Goal: Information Seeking & Learning: Learn about a topic

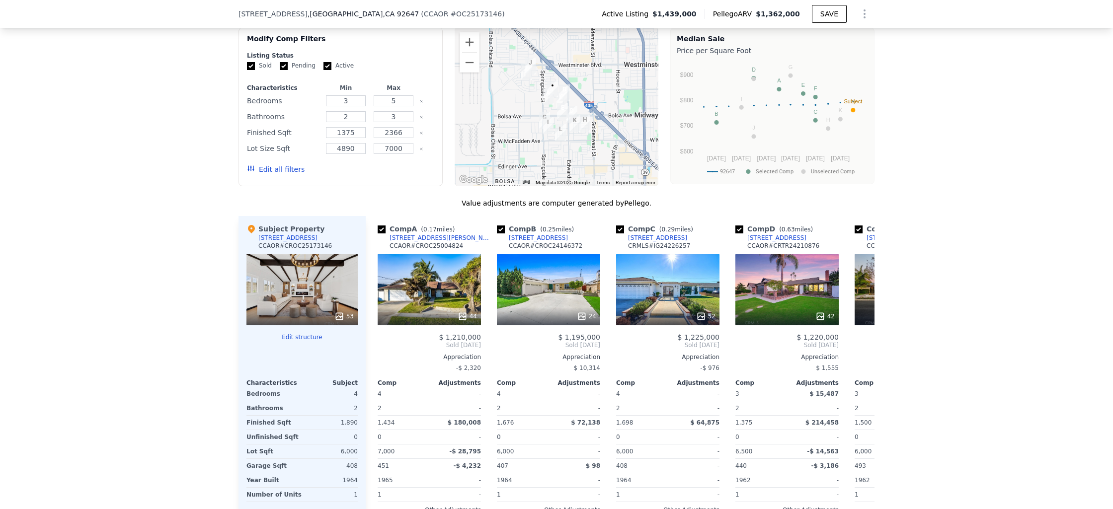
scroll to position [898, 0]
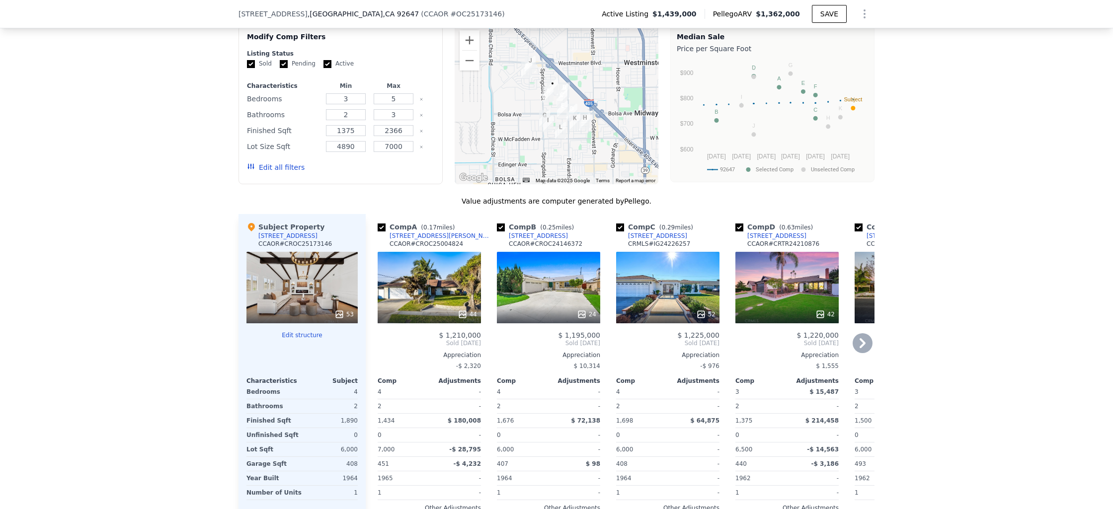
click at [439, 294] on div "44" at bounding box center [429, 288] width 103 height 72
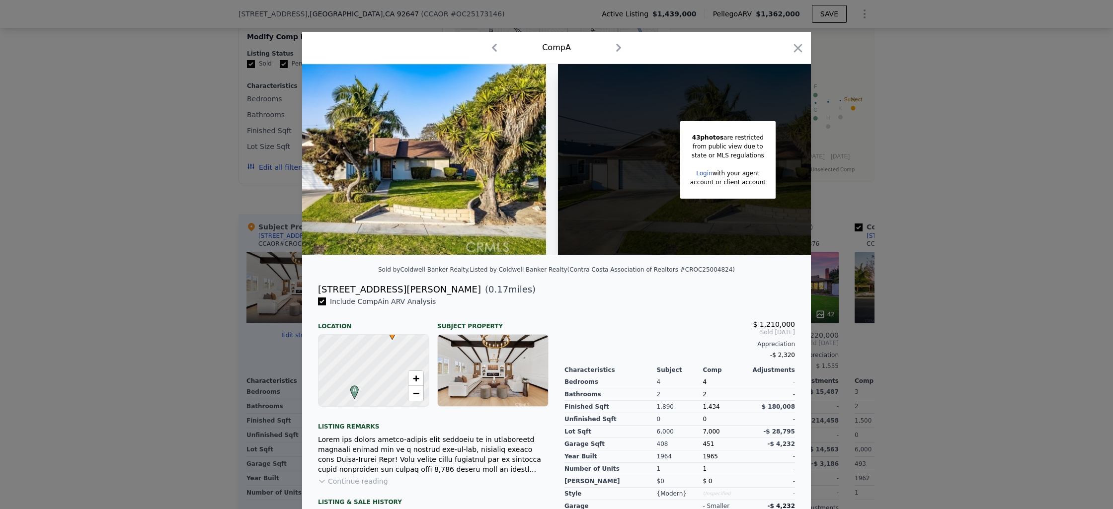
scroll to position [0, 187]
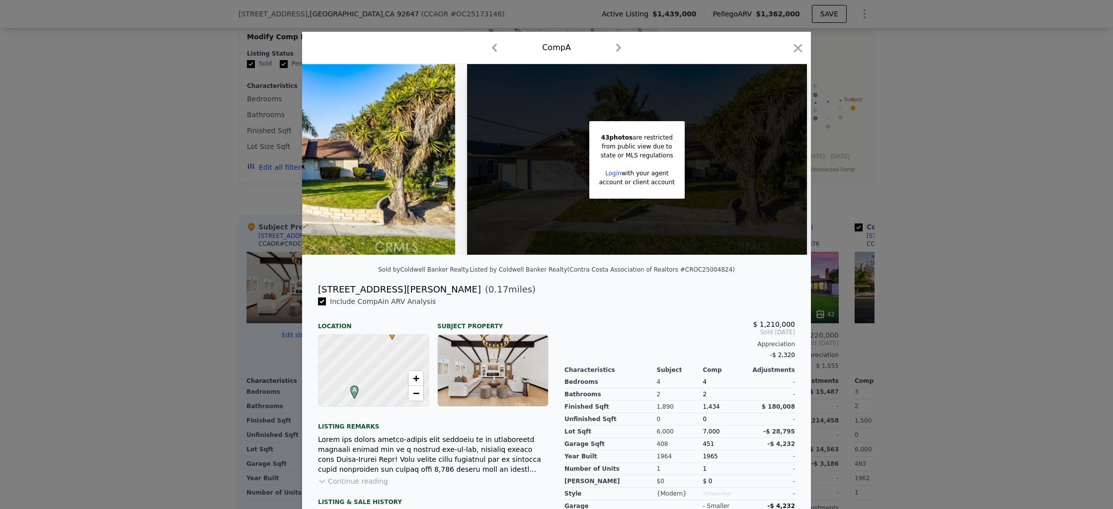
click at [719, 182] on div "43 photos are restricted from public view due to state or MLS regulations Login…" at bounding box center [637, 159] width 340 height 191
click at [794, 51] on icon "button" at bounding box center [798, 48] width 14 height 14
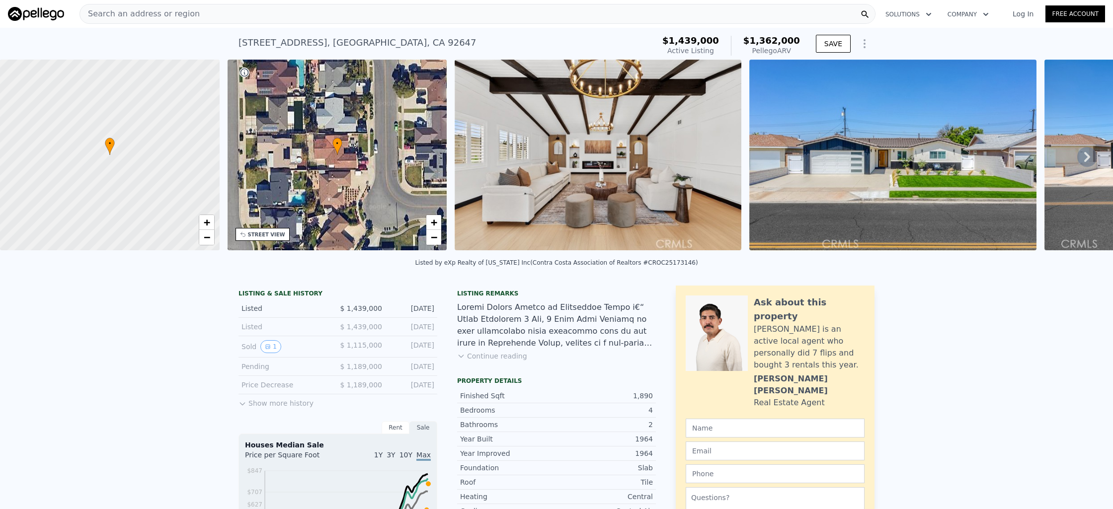
click at [1048, 12] on link "Free Account" at bounding box center [1076, 13] width 60 height 17
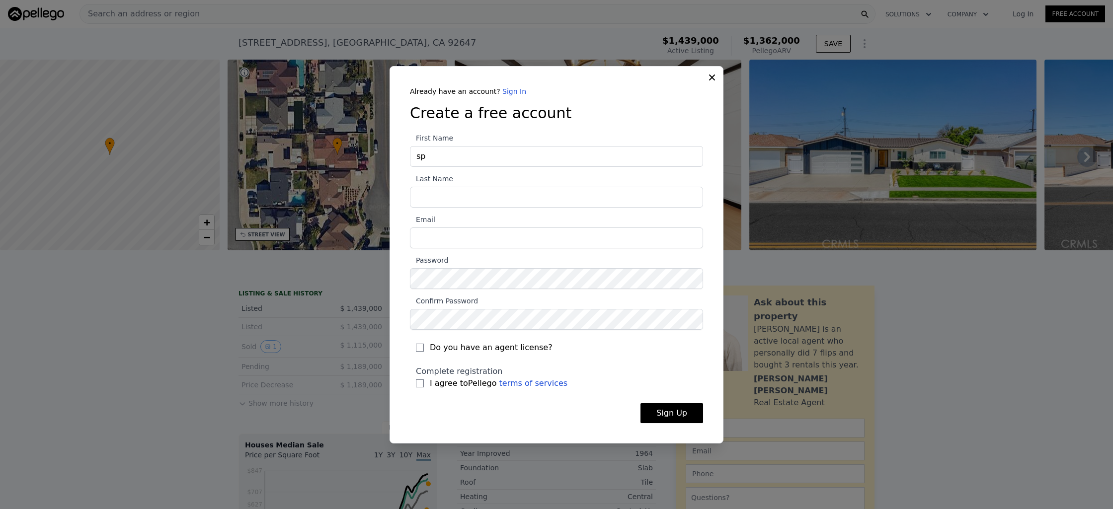
type input "s"
type input "Q"
type input "N"
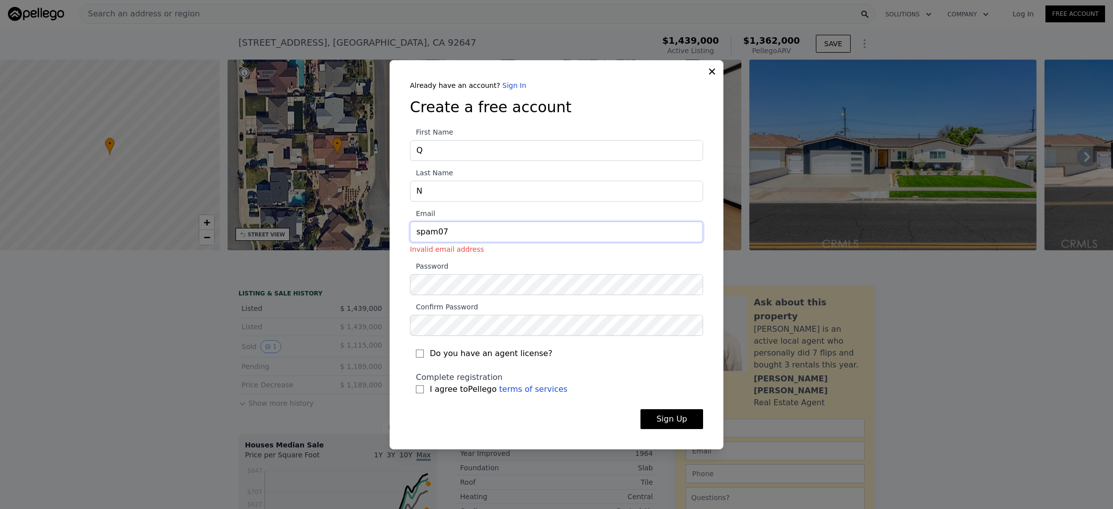
type input "[EMAIL_ADDRESS][DOMAIN_NAME]"
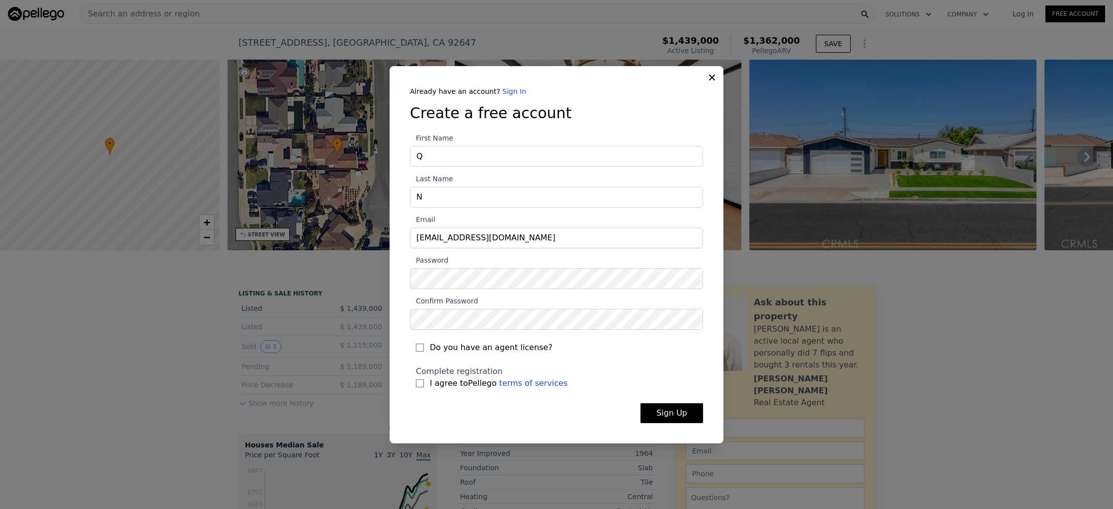
click at [671, 419] on button "Sign Up" at bounding box center [672, 414] width 63 height 20
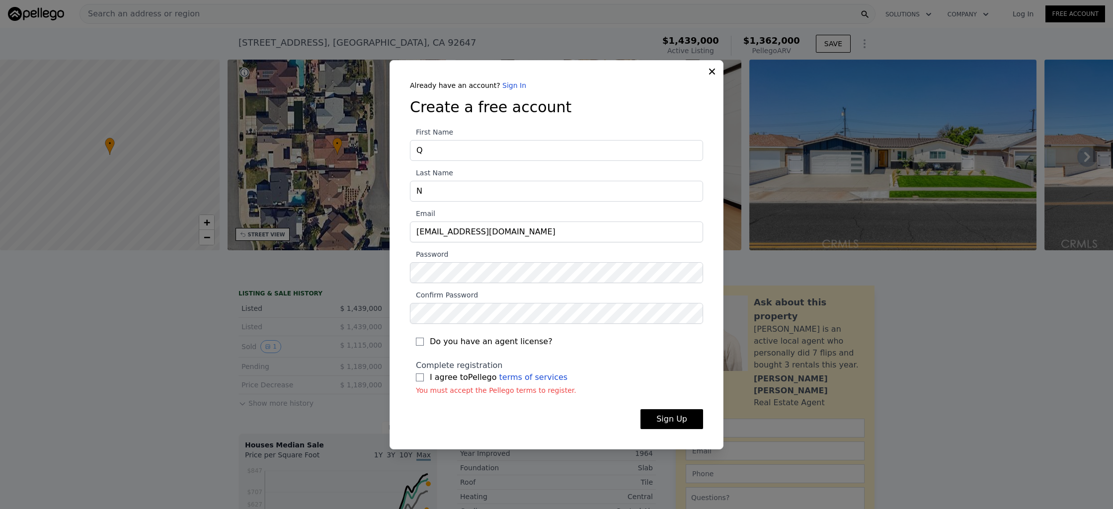
click at [420, 382] on label "I agree to Pellego terms of services" at bounding box center [556, 378] width 281 height 12
click at [420, 382] on input "I agree to Pellego terms of services" at bounding box center [420, 378] width 8 height 8
checkbox input "true"
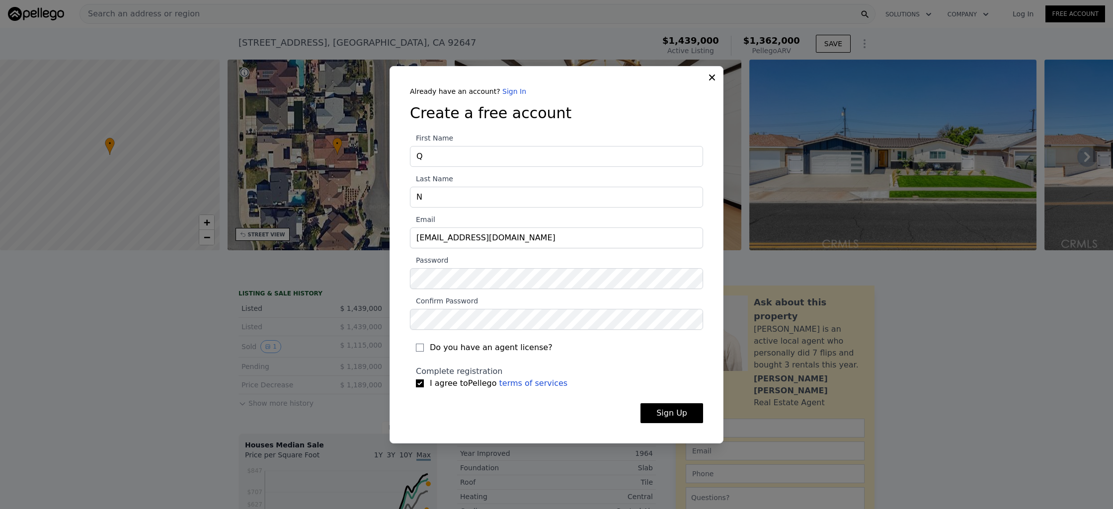
click at [667, 414] on button "Sign Up" at bounding box center [672, 414] width 63 height 20
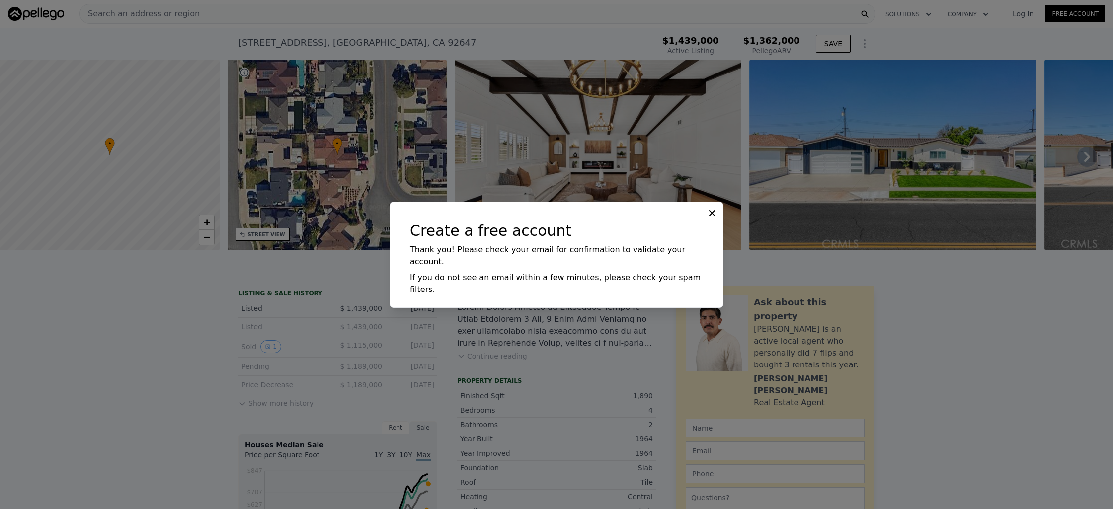
click at [716, 217] on div "Create a free account Thank you! Please check your email for confirmation to va…" at bounding box center [557, 255] width 334 height 106
click at [713, 216] on icon at bounding box center [712, 213] width 6 height 6
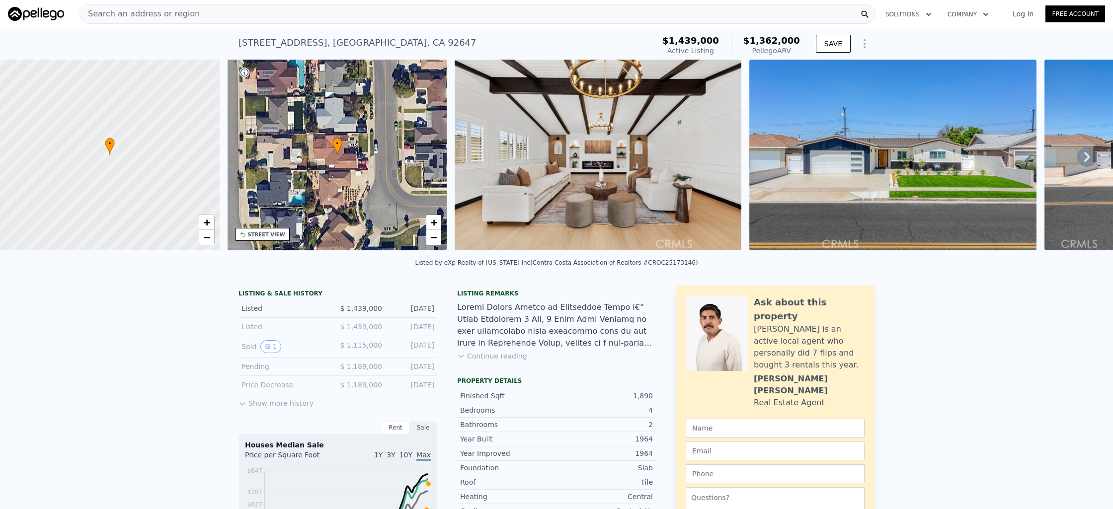
click at [627, 17] on div "Search an address or region" at bounding box center [478, 14] width 796 height 20
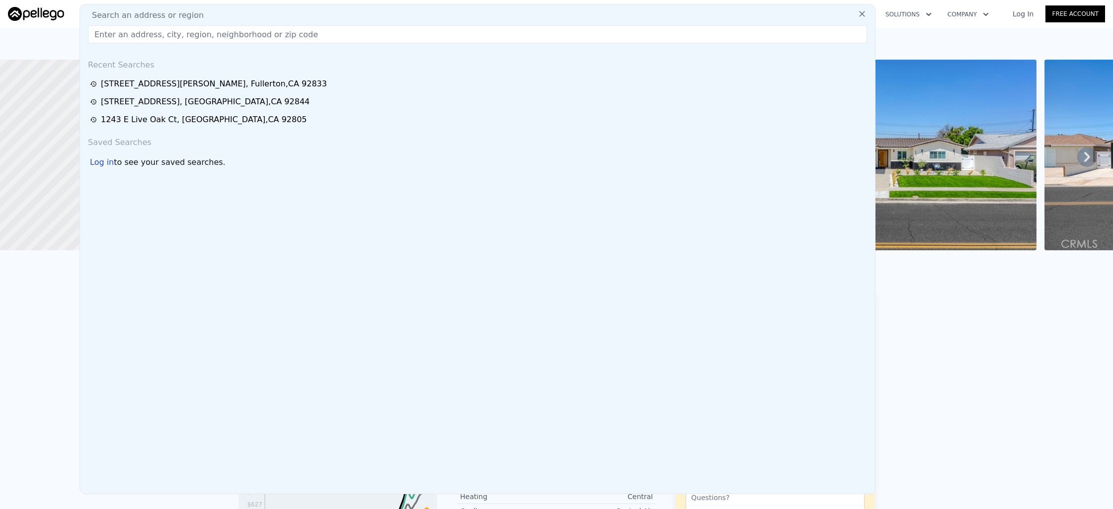
click at [630, 6] on div "Search an address or region Recent Searches [STREET_ADDRESS][PERSON_NAME] [STRE…" at bounding box center [478, 249] width 796 height 491
click at [454, 34] on input "text" at bounding box center [477, 34] width 779 height 18
paste input "[STREET_ADDRESS]"
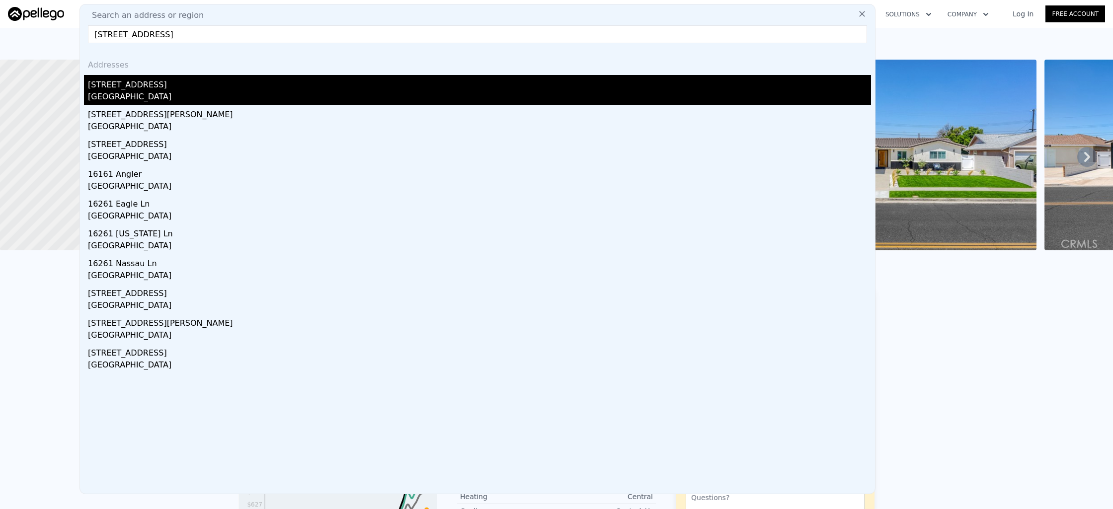
type input "[STREET_ADDRESS]"
click at [352, 85] on div "[STREET_ADDRESS]" at bounding box center [479, 83] width 783 height 16
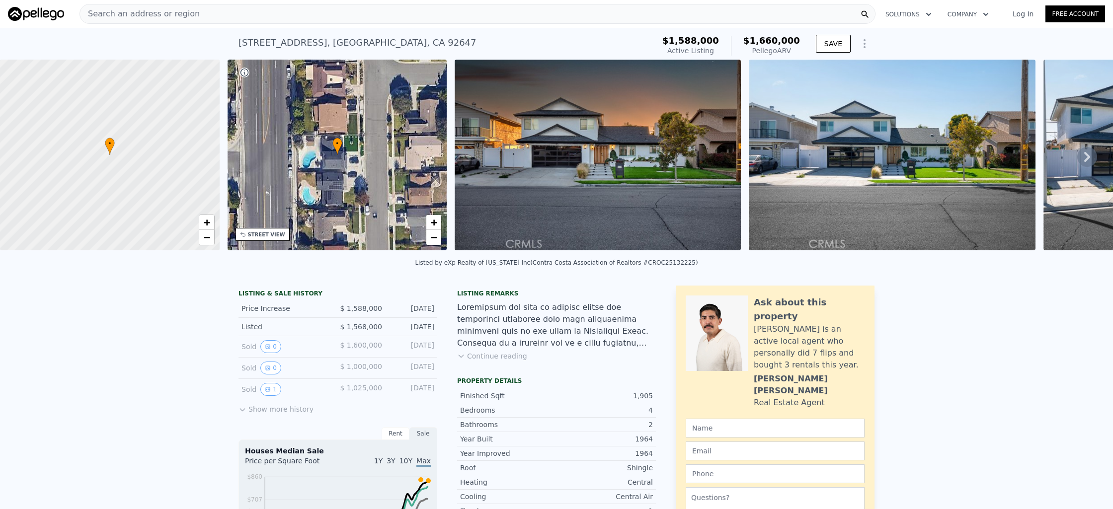
click at [260, 19] on div "Search an address or region" at bounding box center [478, 14] width 796 height 20
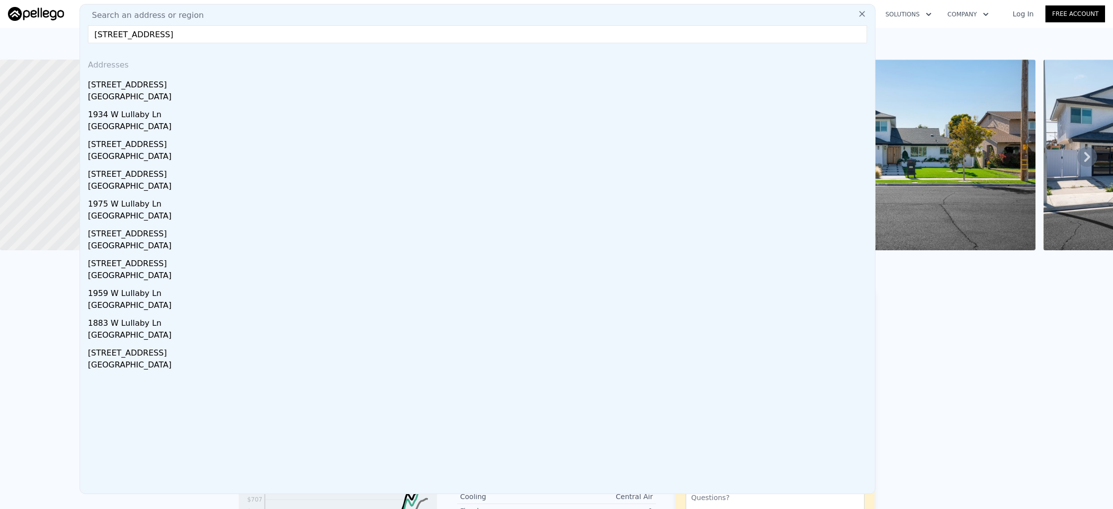
type input "[STREET_ADDRESS]"
click at [165, 84] on div "[STREET_ADDRESS]" at bounding box center [479, 83] width 783 height 16
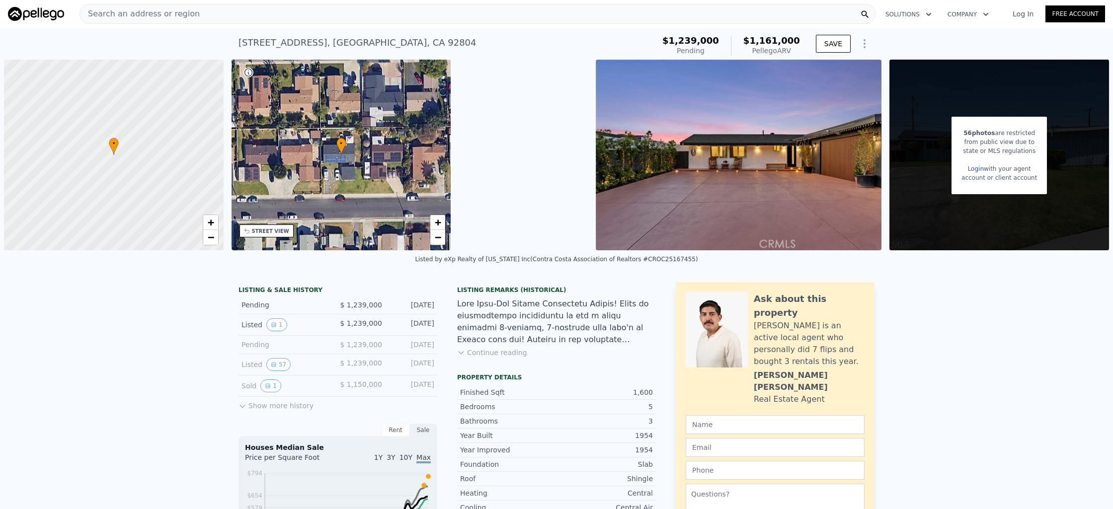
click at [339, 47] on div "[STREET_ADDRESS]" at bounding box center [358, 43] width 238 height 14
click at [159, 16] on span "Search an address or region" at bounding box center [140, 14] width 120 height 12
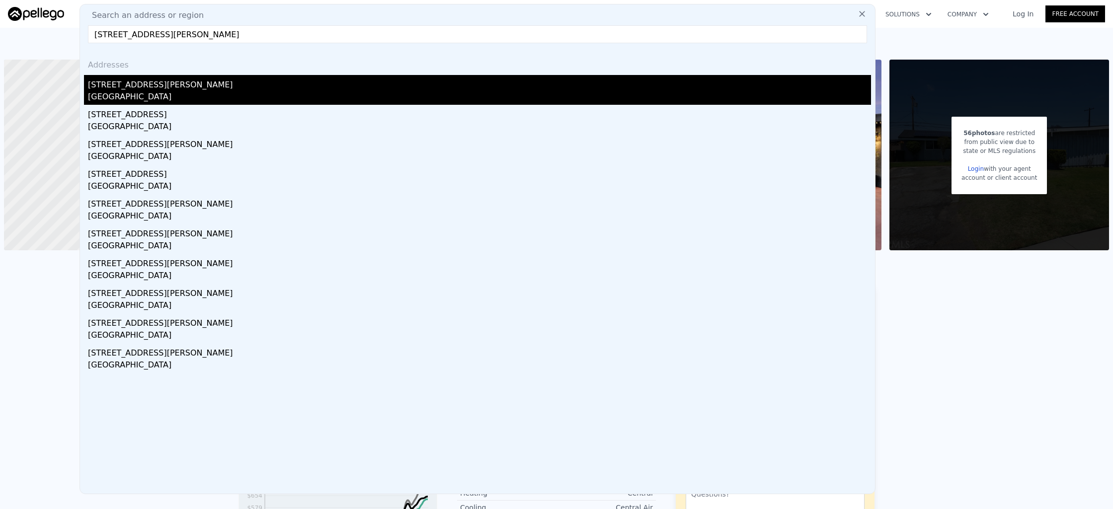
type input "[STREET_ADDRESS][PERSON_NAME]"
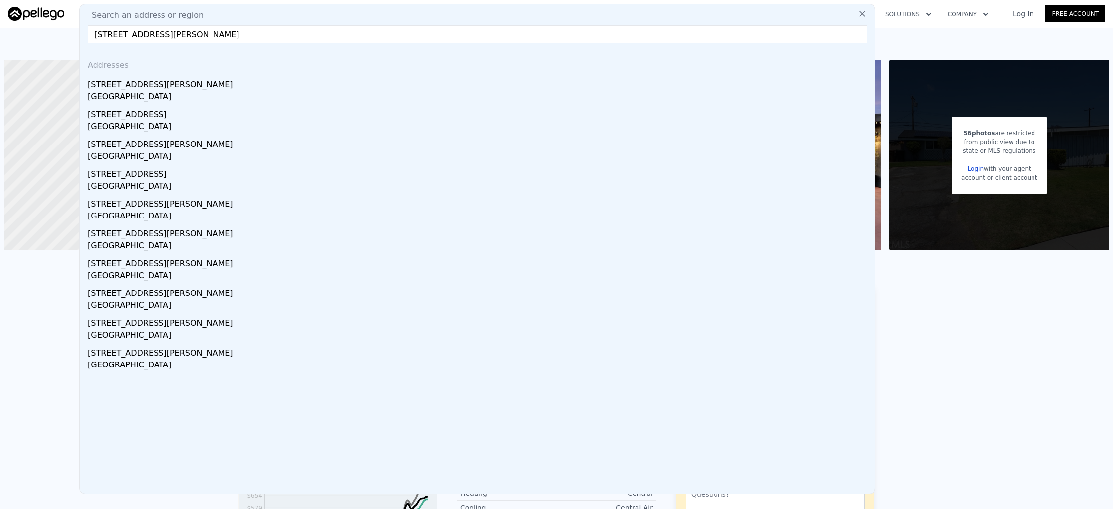
drag, startPoint x: 166, startPoint y: 81, endPoint x: 208, endPoint y: 54, distance: 49.4
click at [166, 81] on div "[STREET_ADDRESS][PERSON_NAME]" at bounding box center [479, 83] width 783 height 16
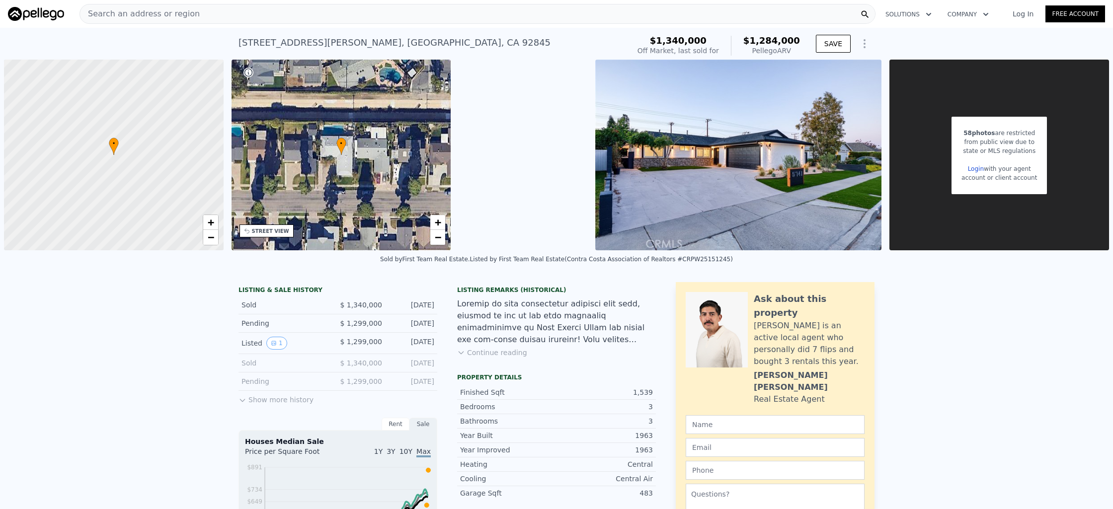
click at [212, 16] on div "Search an address or region" at bounding box center [478, 14] width 796 height 20
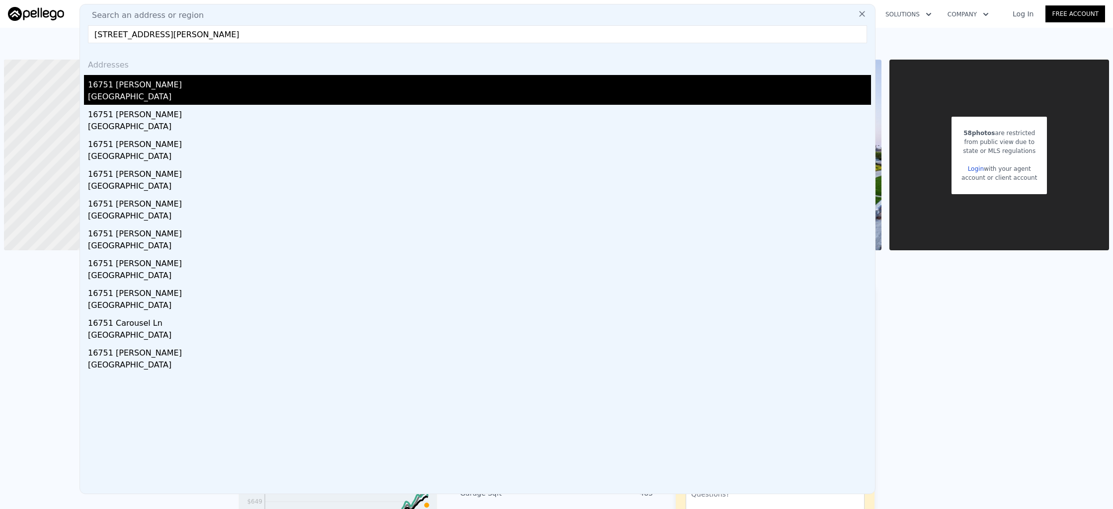
type input "[STREET_ADDRESS][PERSON_NAME]"
click at [186, 84] on div "16751 [PERSON_NAME]" at bounding box center [479, 83] width 783 height 16
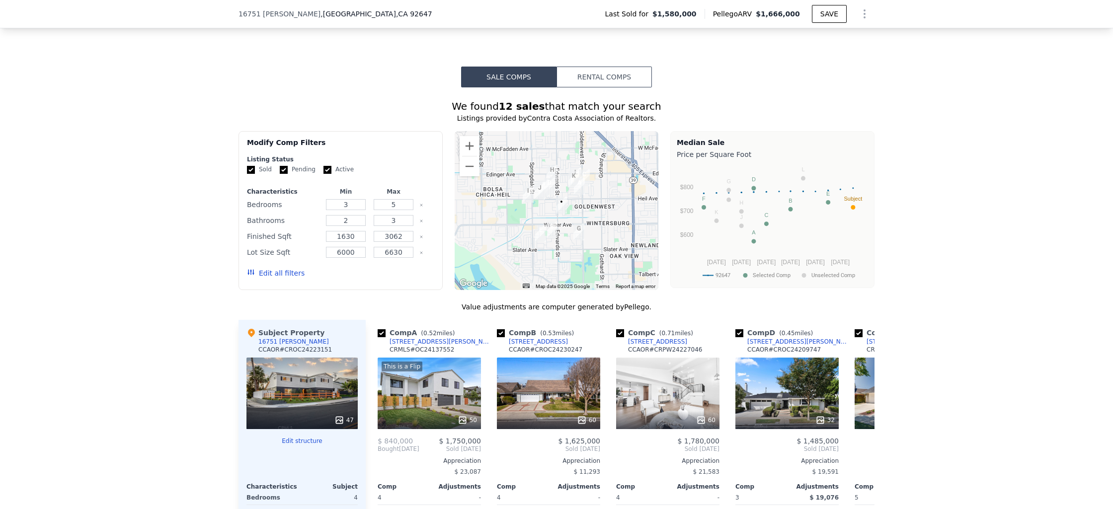
scroll to position [818, 0]
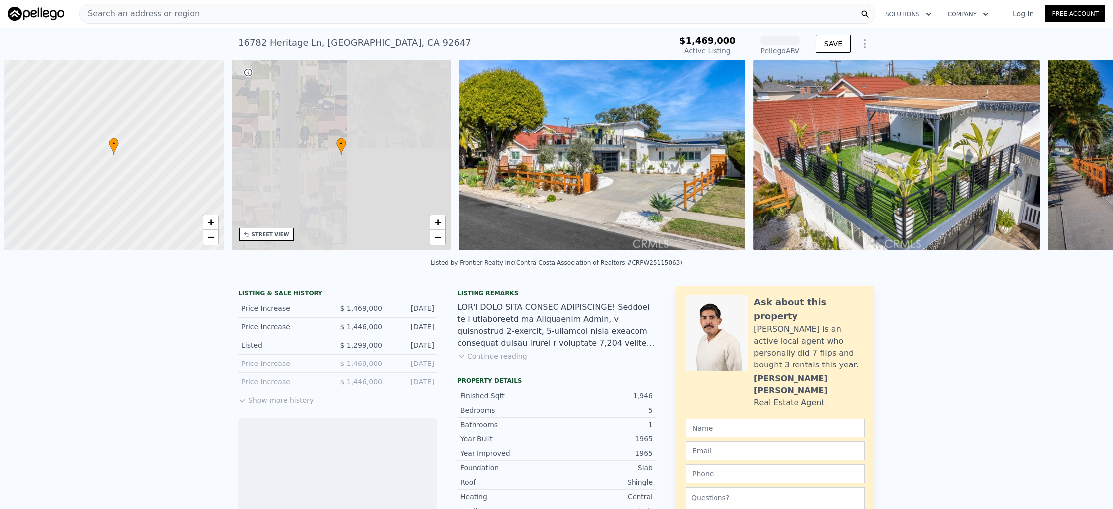
scroll to position [0, 4]
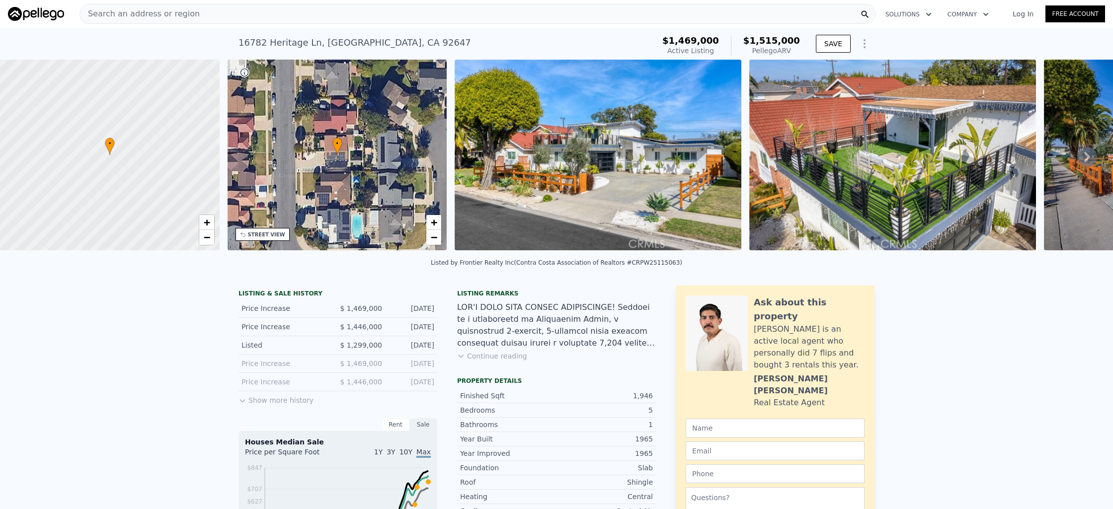
click at [886, 179] on img at bounding box center [892, 155] width 287 height 191
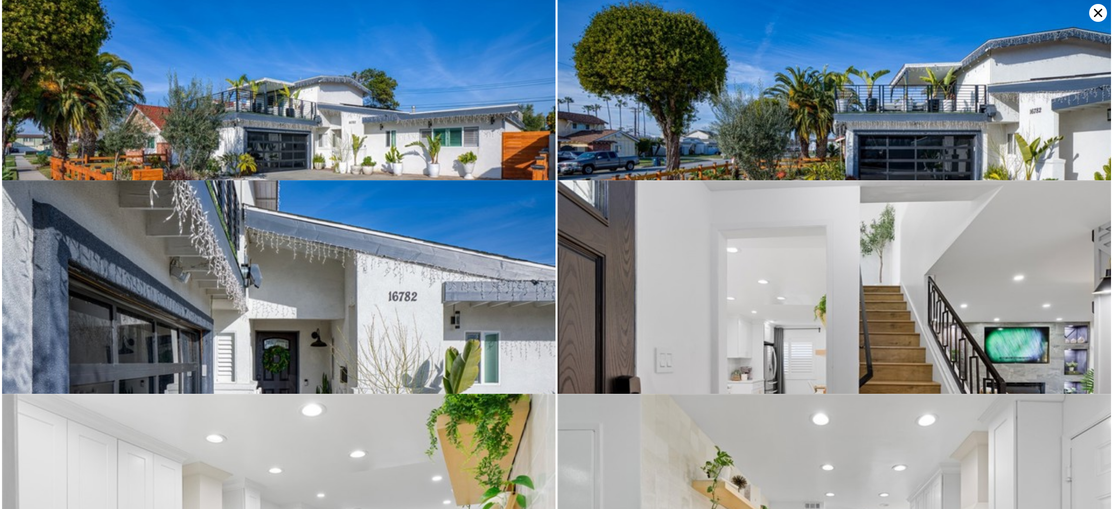
scroll to position [427, 0]
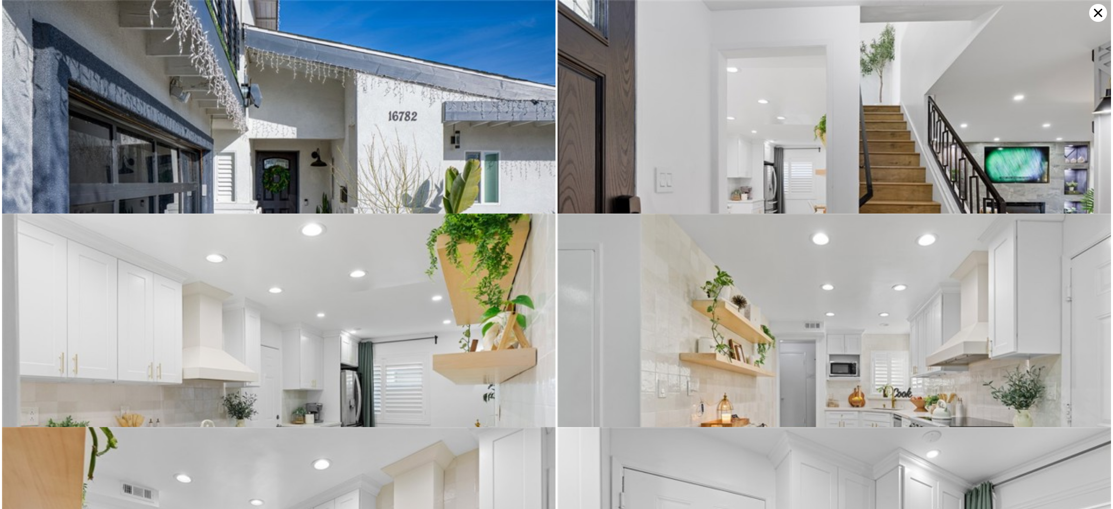
click at [791, 122] on img at bounding box center [835, 184] width 554 height 369
click at [791, 123] on img at bounding box center [835, 184] width 554 height 369
click at [1099, 14] on icon at bounding box center [1098, 13] width 8 height 8
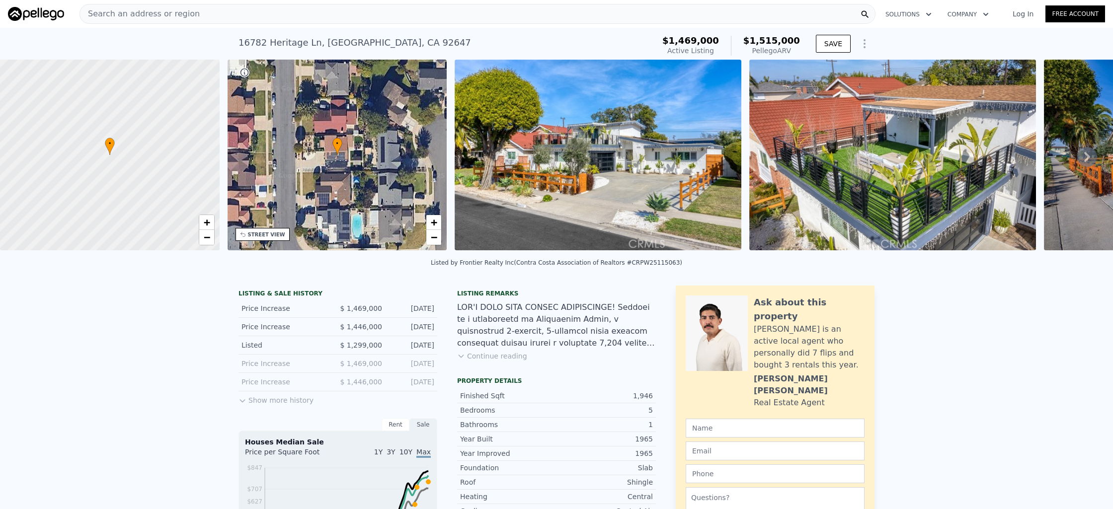
click at [1084, 160] on icon at bounding box center [1087, 157] width 6 height 10
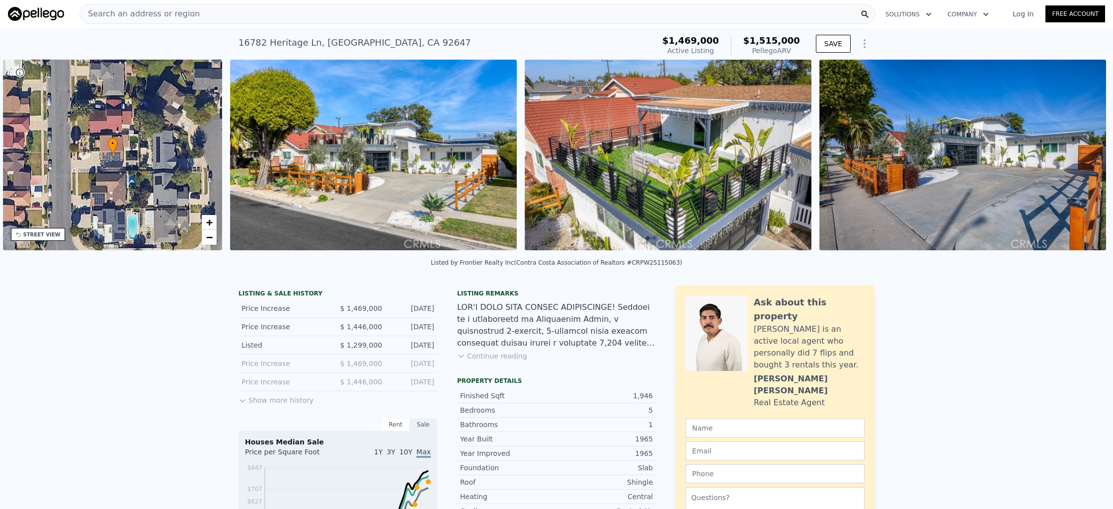
scroll to position [0, 231]
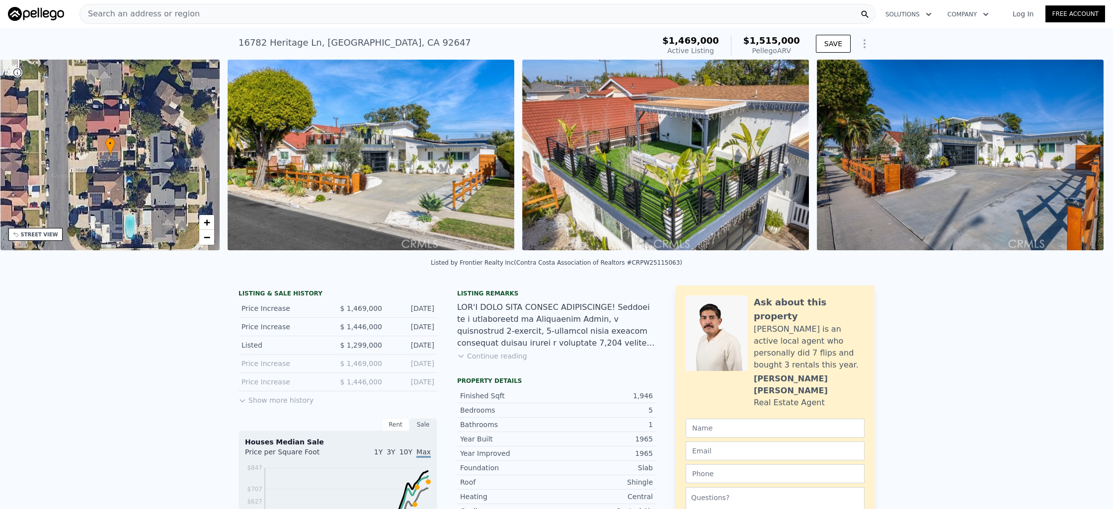
click at [1082, 160] on img at bounding box center [960, 155] width 287 height 191
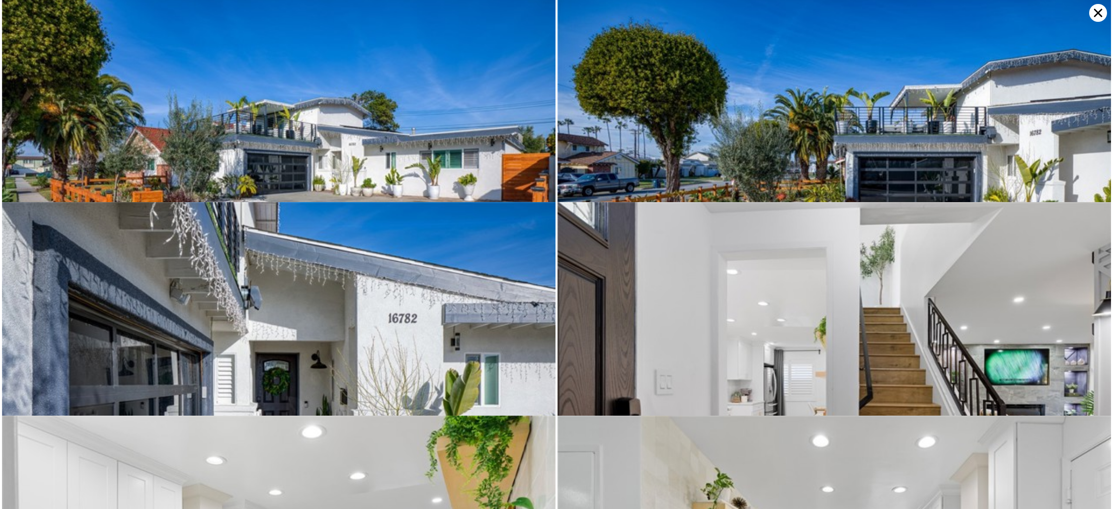
scroll to position [427, 0]
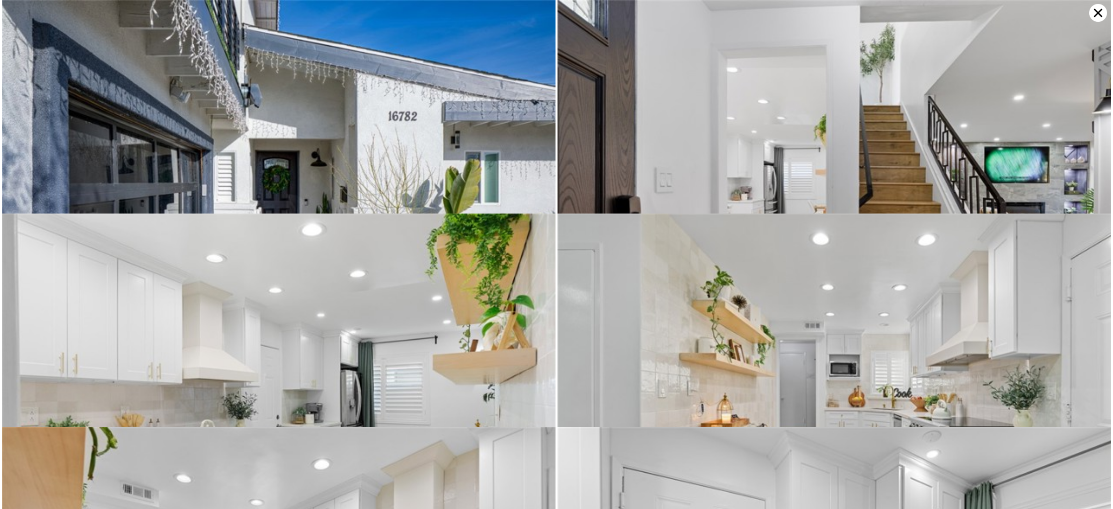
click at [816, 163] on img at bounding box center [835, 184] width 554 height 369
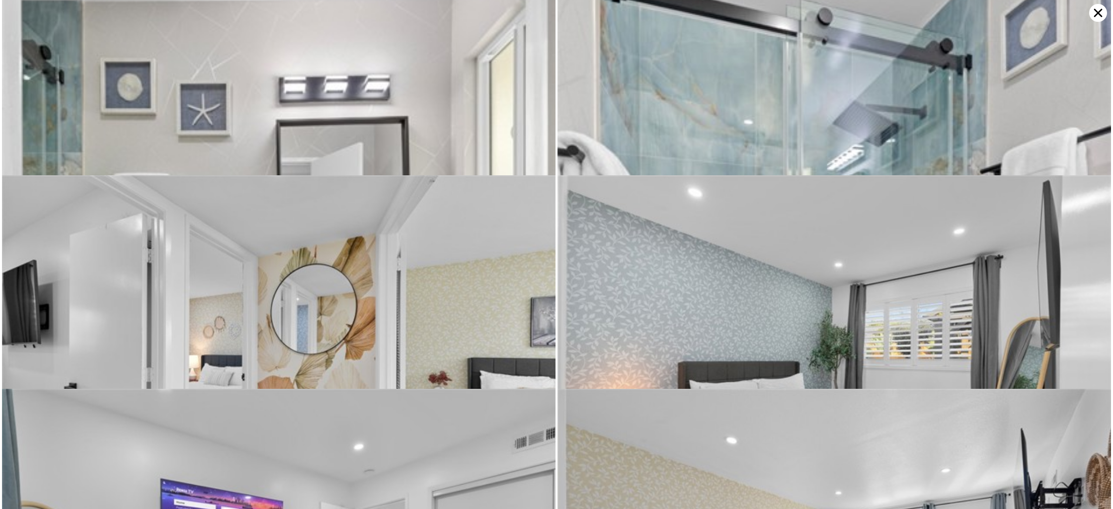
scroll to position [2289, 0]
